Goal: Information Seeking & Learning: Learn about a topic

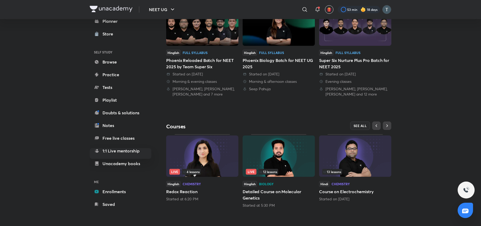
click at [108, 181] on h6 "ME" at bounding box center [121, 182] width 62 height 9
click at [110, 196] on link "Enrollments" at bounding box center [121, 192] width 62 height 11
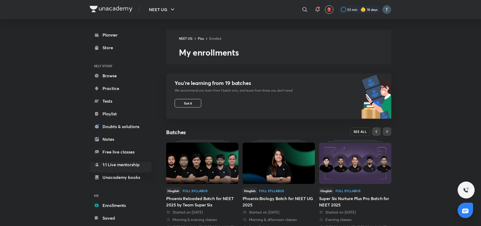
click at [355, 135] on button "SEE ALL" at bounding box center [360, 132] width 20 height 8
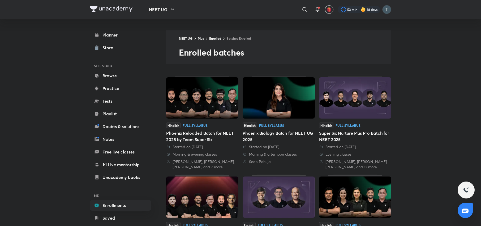
click at [202, 97] on img at bounding box center [202, 97] width 72 height 41
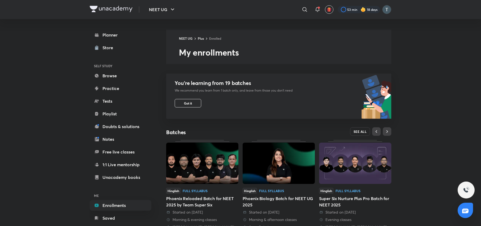
click at [362, 132] on span "SEE ALL" at bounding box center [359, 132] width 13 height 4
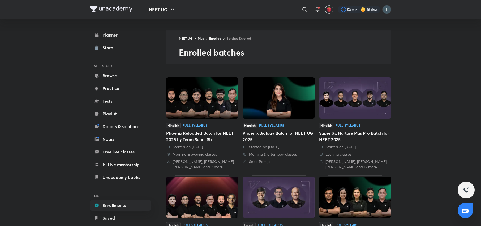
click at [339, 206] on img at bounding box center [355, 197] width 72 height 41
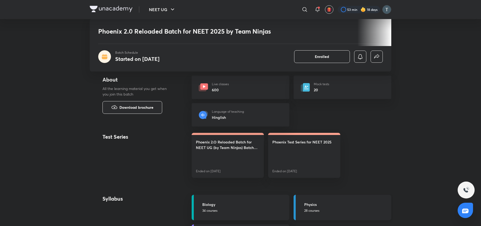
click at [322, 211] on p "28 courses" at bounding box center [346, 211] width 84 height 5
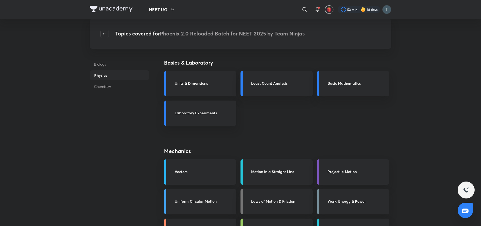
click at [276, 163] on link "Motion in a Straight Line" at bounding box center [276, 172] width 72 height 25
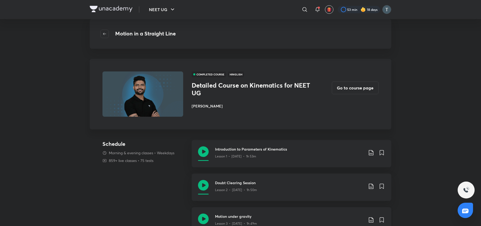
click at [346, 220] on div "Lesson 3 • Aug 5 • 1h 49m" at bounding box center [289, 223] width 149 height 7
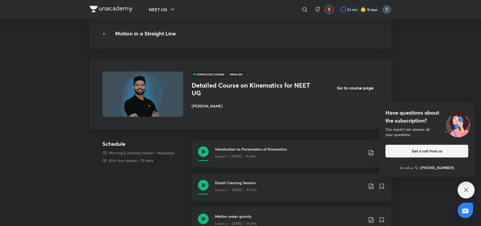
click at [473, 189] on div "Have questions about the subscription? Our expert can answer all your questions…" at bounding box center [465, 190] width 17 height 17
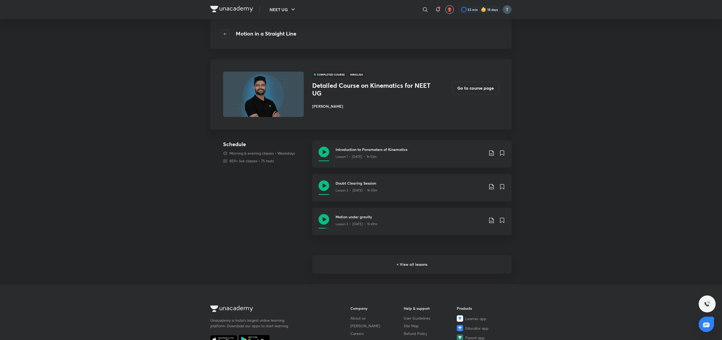
drag, startPoint x: 473, startPoint y: 1, endPoint x: 421, endPoint y: 256, distance: 261.0
click at [421, 226] on h6 "+ View all lessons" at bounding box center [411, 264] width 199 height 19
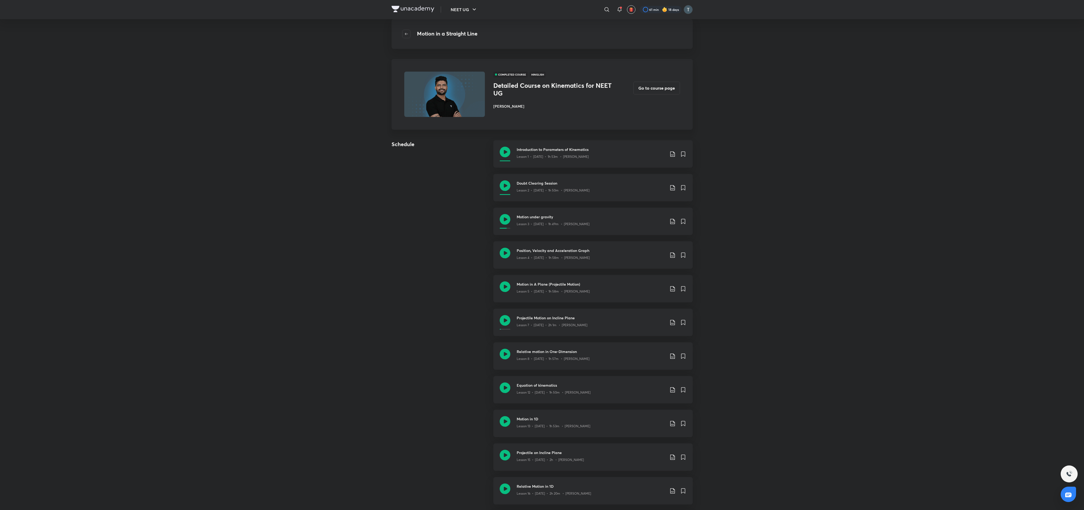
drag, startPoint x: 707, startPoint y: 0, endPoint x: 277, endPoint y: 387, distance: 578.4
click at [277, 226] on div "NEET UG ​ 61 min 18 days Motion in a Straight Line COMPLETED COURSE Hinglish De…" at bounding box center [542, 366] width 1084 height 732
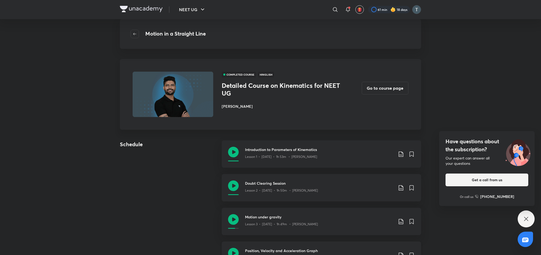
click at [357, 226] on div "Position, Velocity and Acceleration Graph Lesson 4 • Aug 7 • 1h 58m • Prateek J…" at bounding box center [321, 254] width 199 height 27
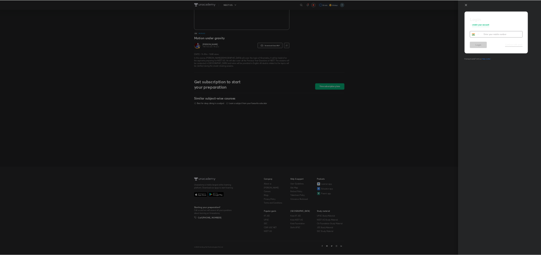
scroll to position [104, 0]
